Goal: Task Accomplishment & Management: Use online tool/utility

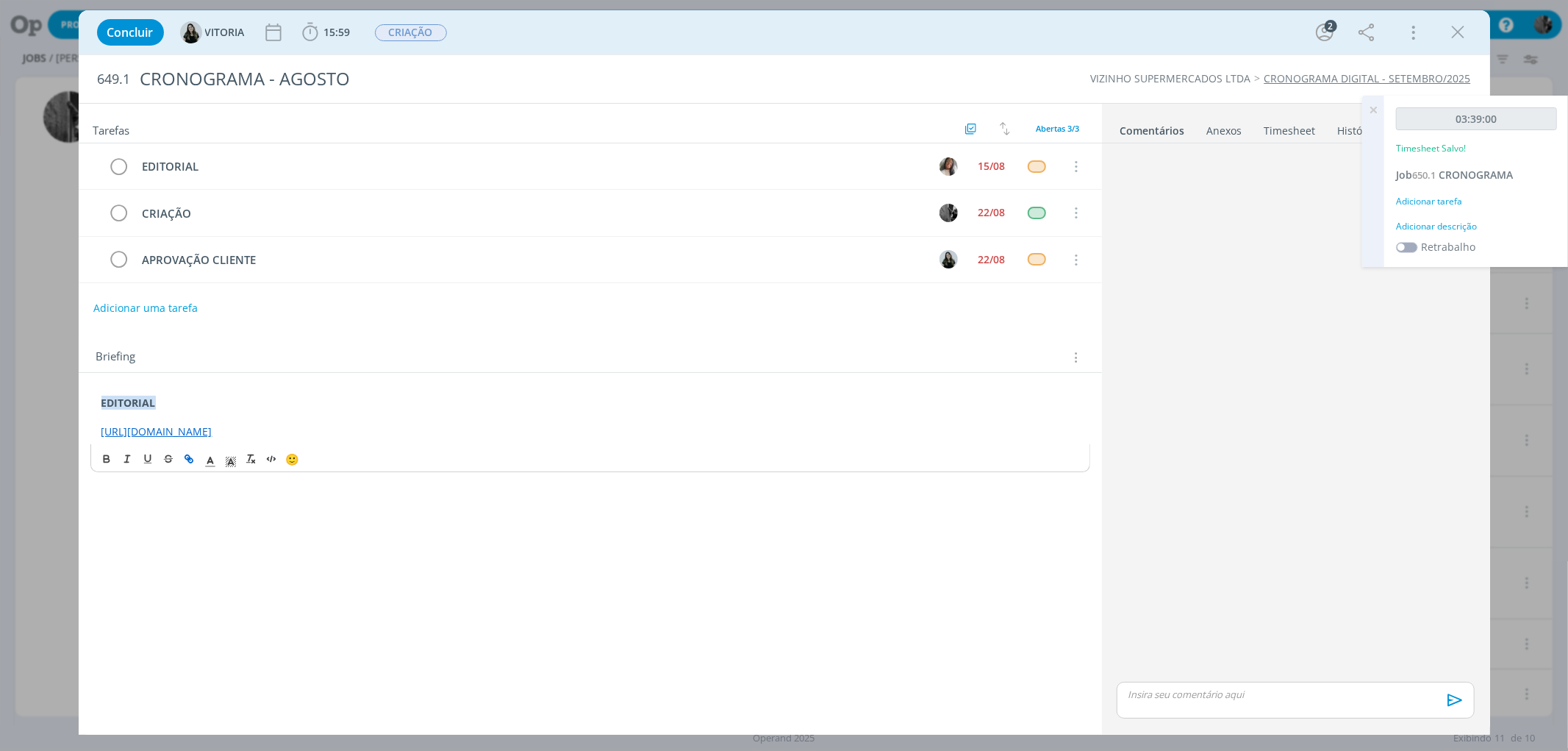
click at [1378, 107] on icon at bounding box center [1373, 109] width 27 height 28
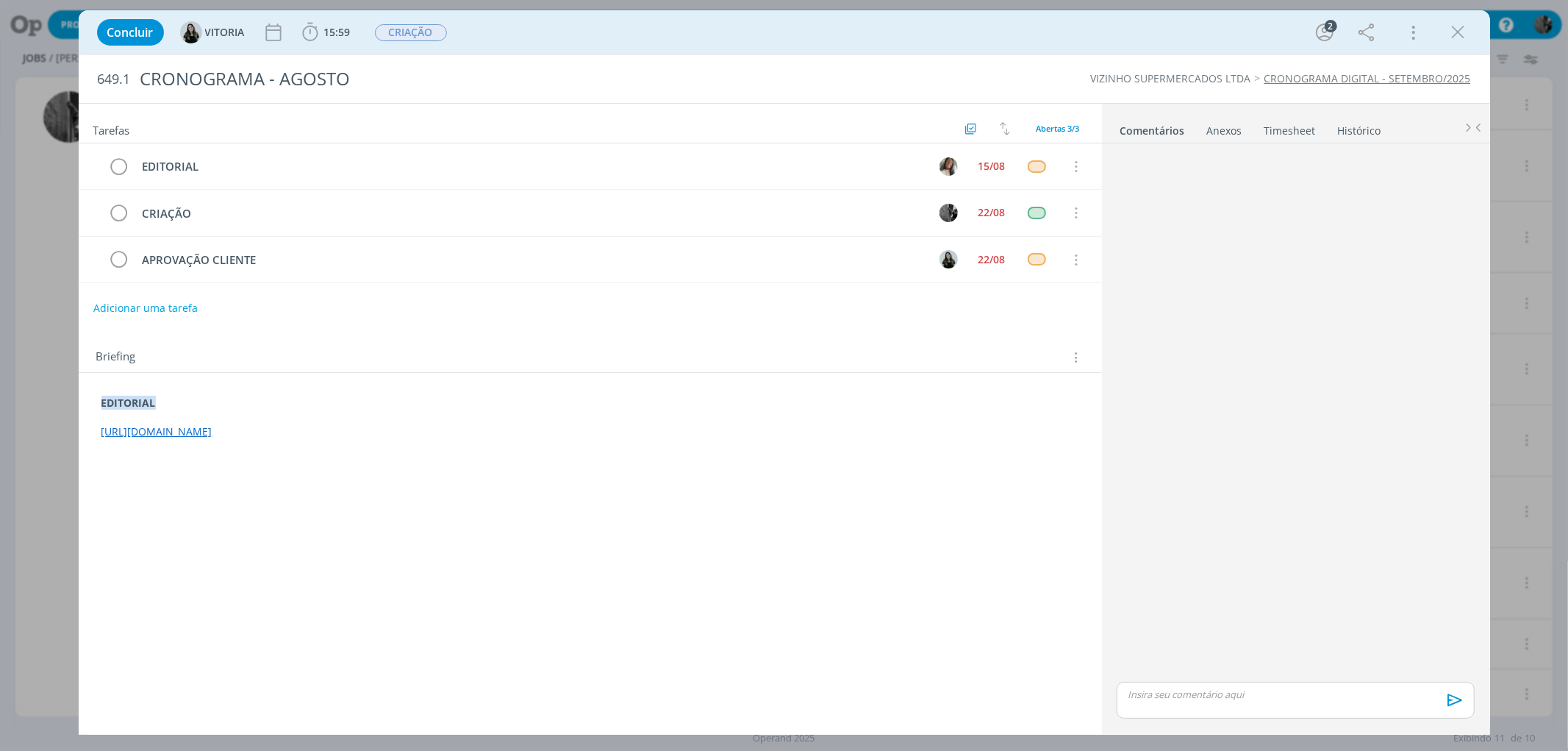
click at [1222, 693] on p "dialog" at bounding box center [1295, 694] width 334 height 13
click at [1467, 688] on span "VITORIA" at bounding box center [1471, 688] width 44 height 16
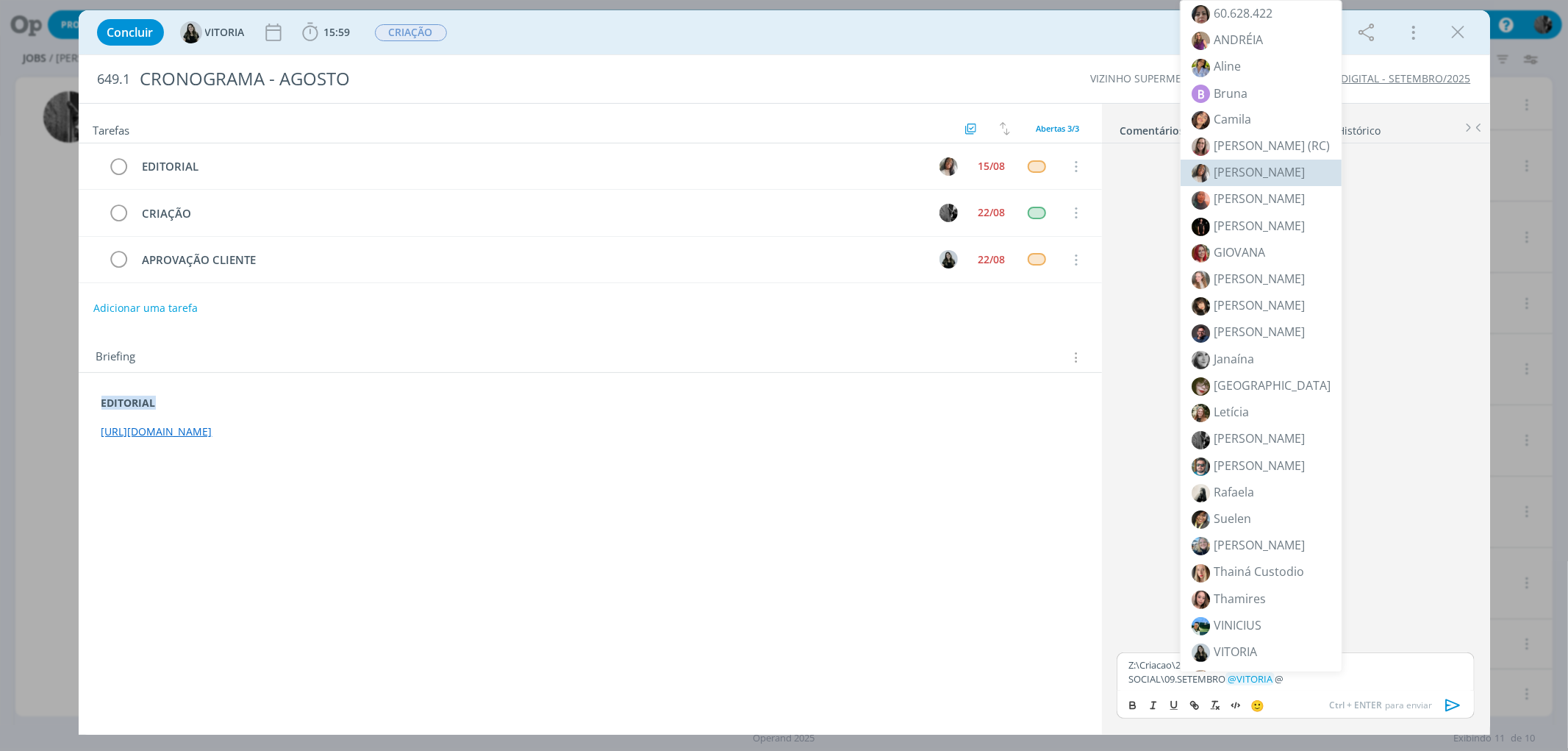
click at [1259, 177] on li "[PERSON_NAME]" at bounding box center [1261, 173] width 161 height 27
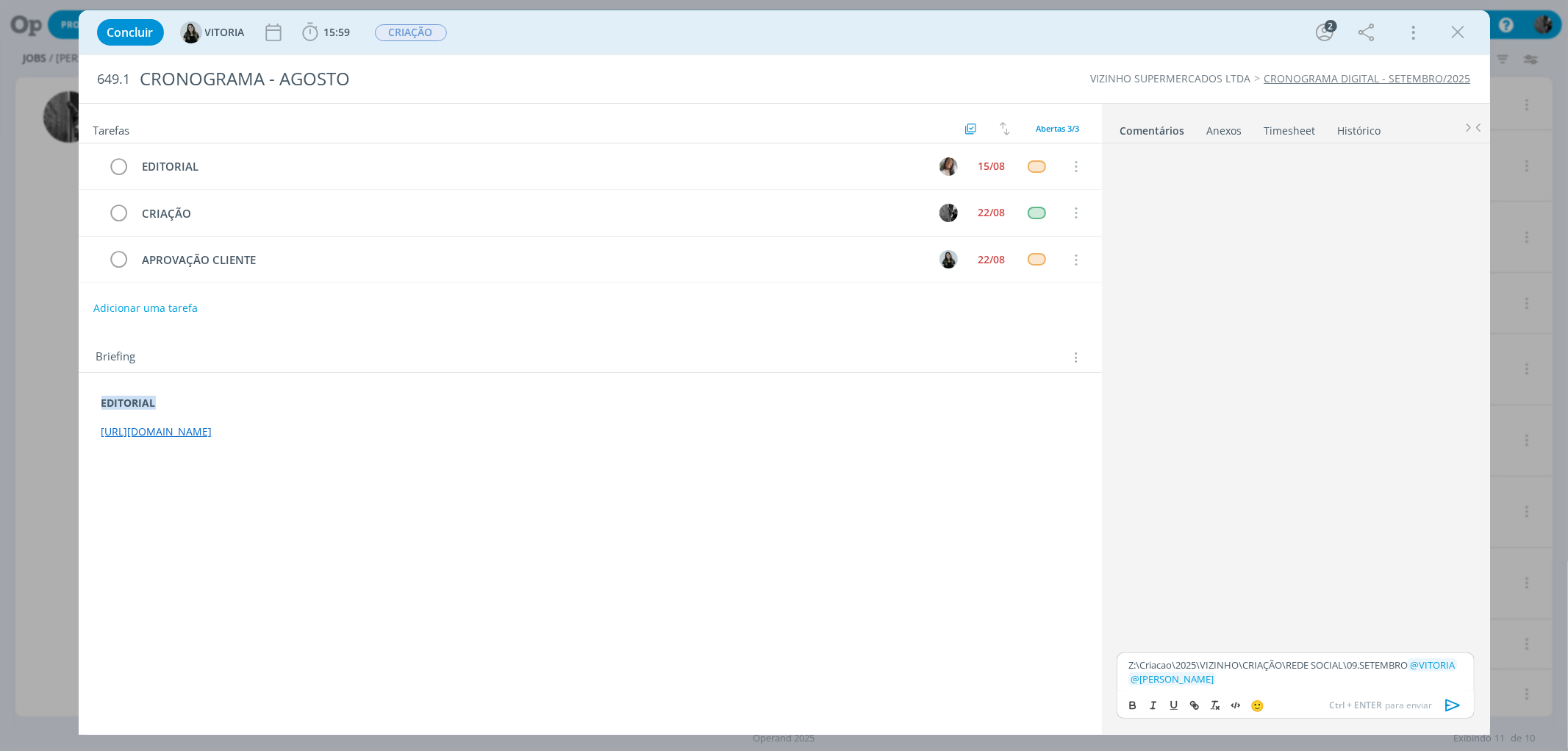
click at [1446, 702] on icon "dialog" at bounding box center [1452, 705] width 15 height 12
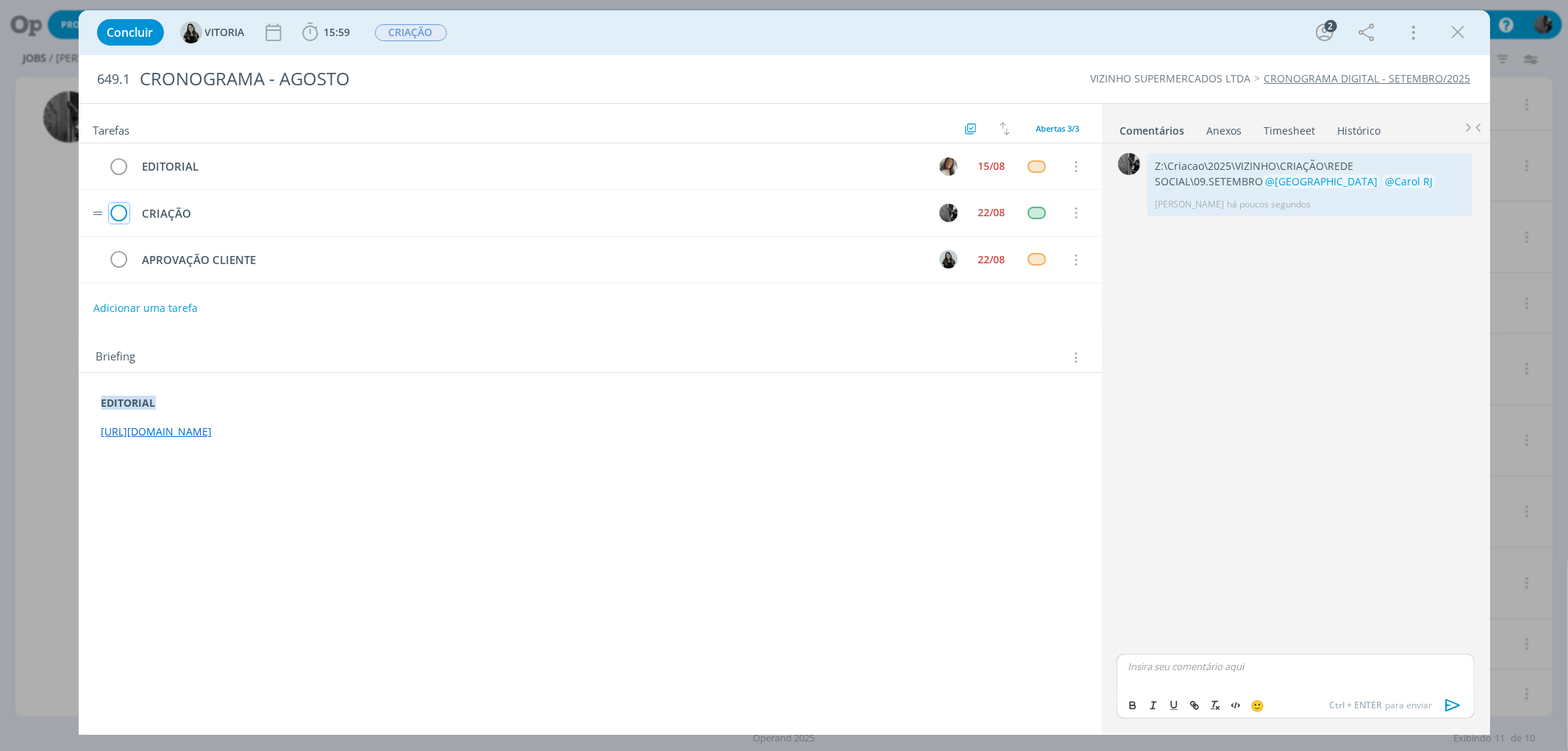
click at [109, 215] on icon "dialog" at bounding box center [118, 213] width 20 height 22
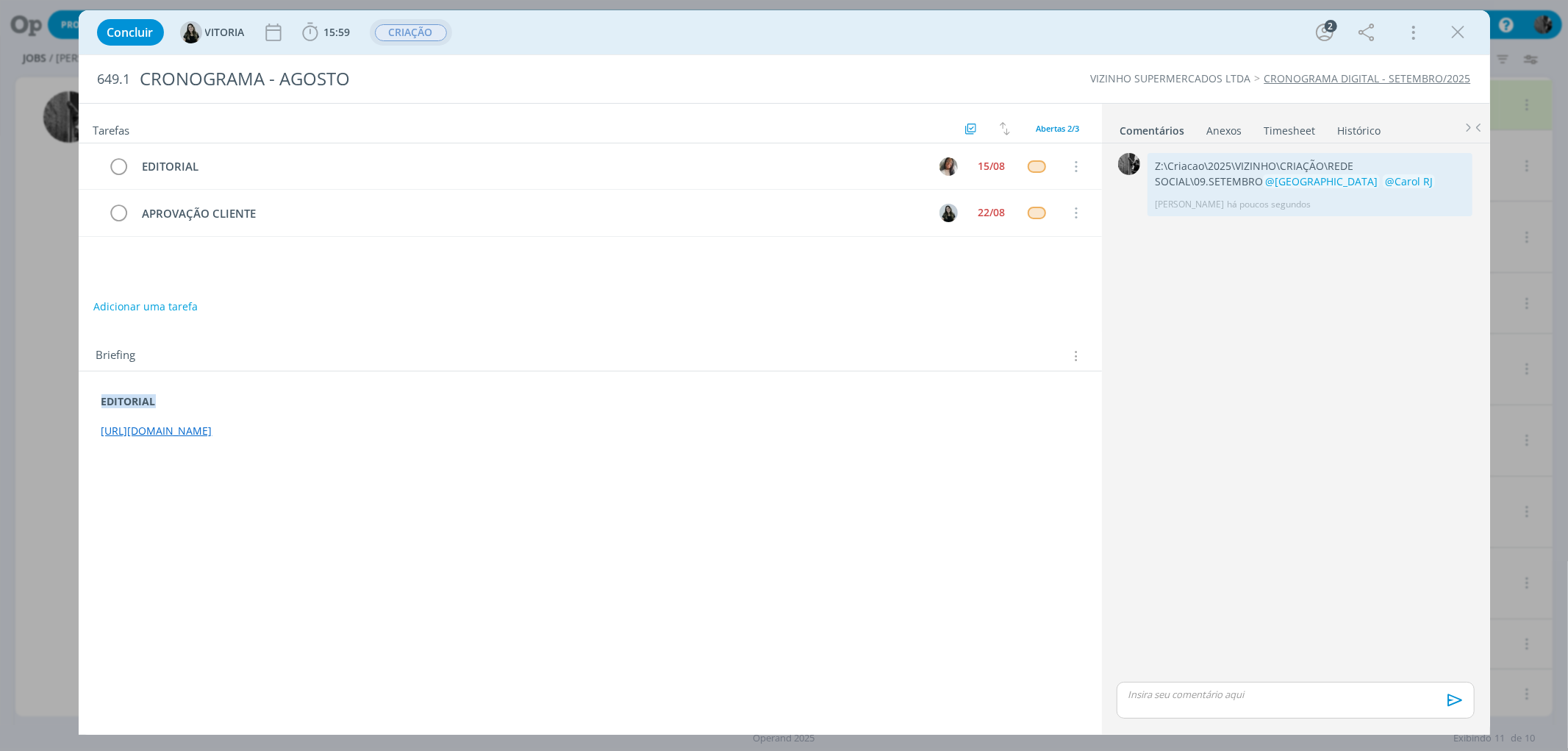
click at [423, 32] on span "CRIAÇÃO" at bounding box center [411, 32] width 72 height 17
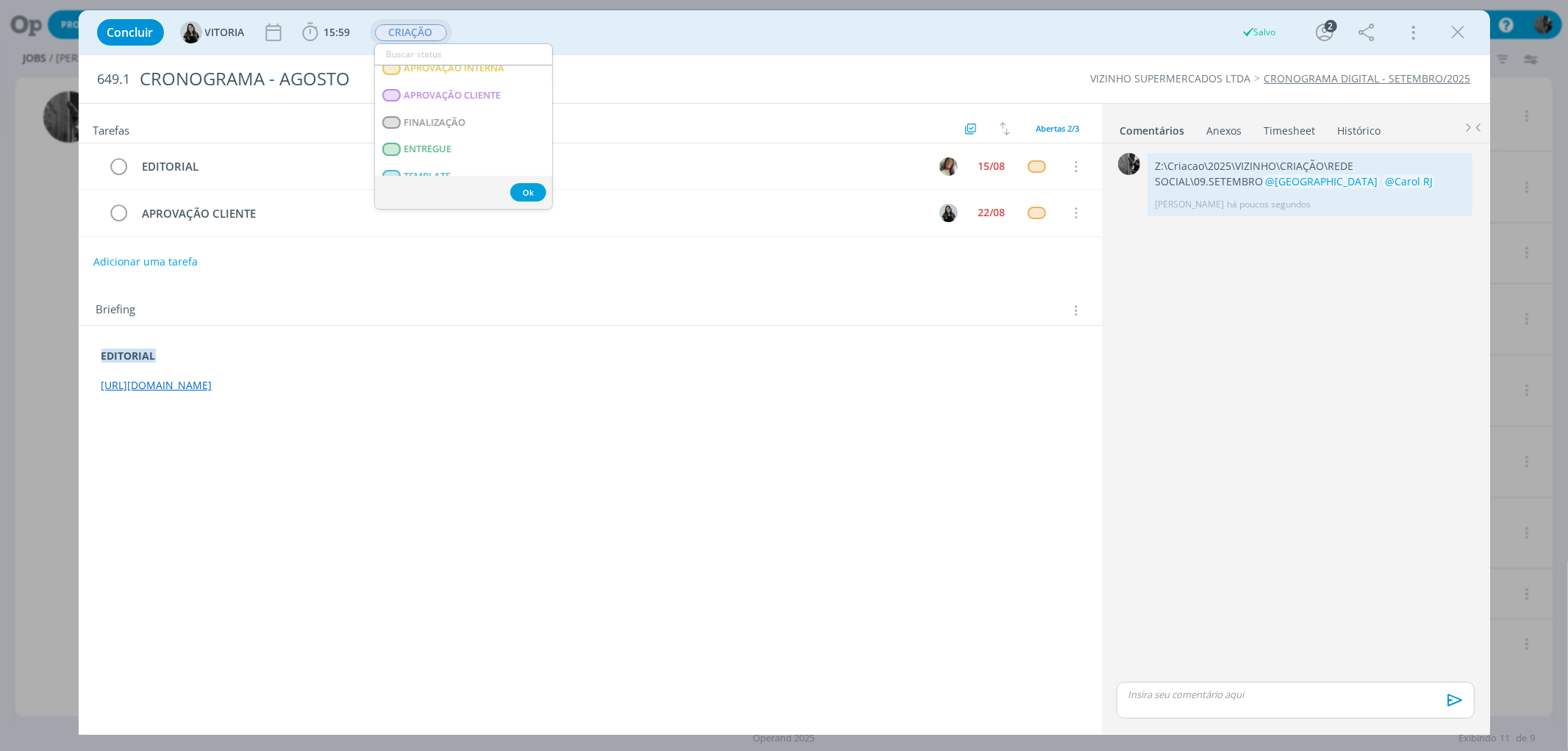
scroll to position [206, 0]
click at [488, 84] on span "APROVAÇÃO INTERNA" at bounding box center [454, 88] width 100 height 12
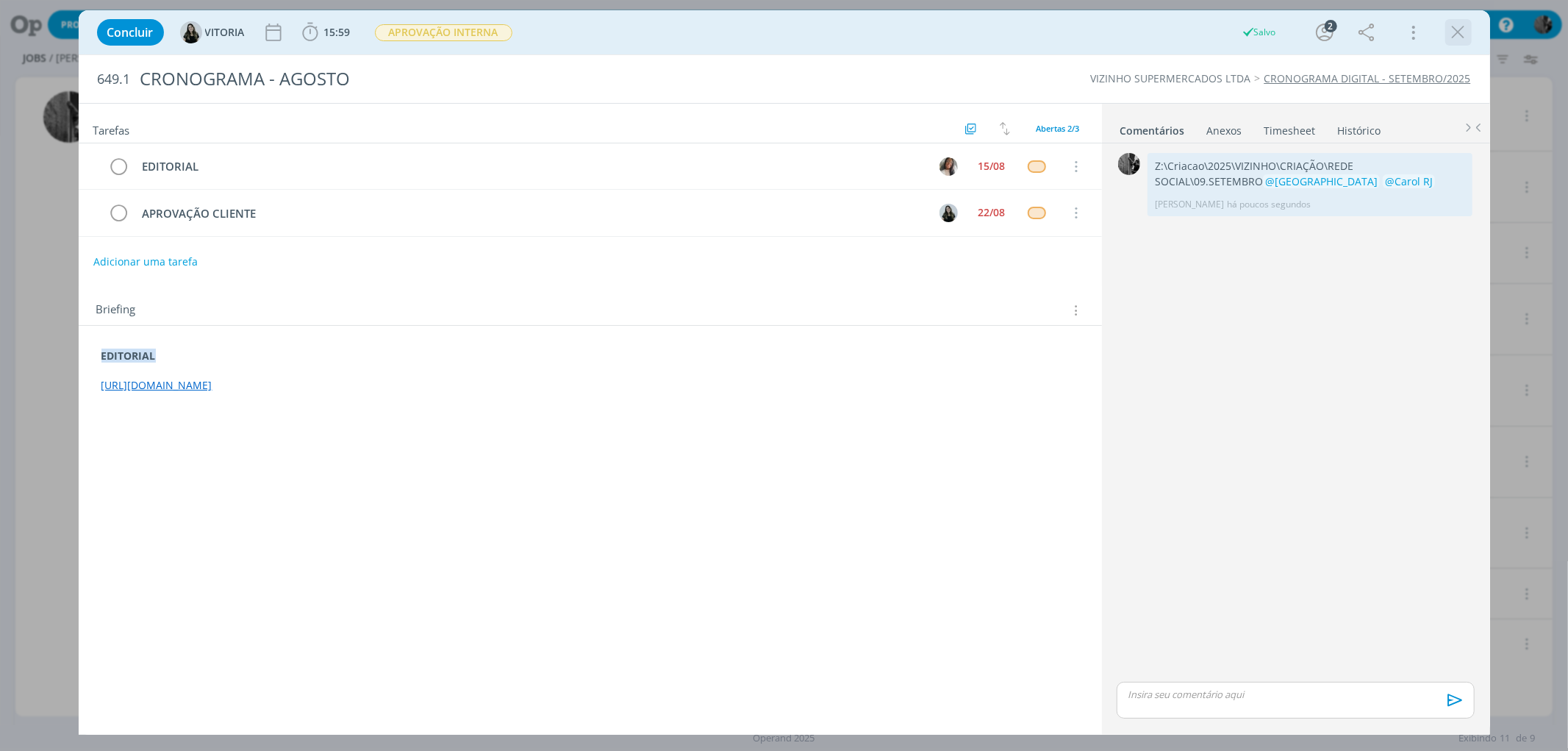
click at [1457, 32] on icon "dialog" at bounding box center [1458, 32] width 22 height 22
